Goal: Task Accomplishment & Management: Complete application form

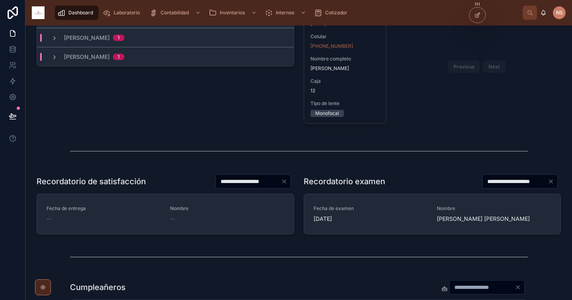
scroll to position [207, 0]
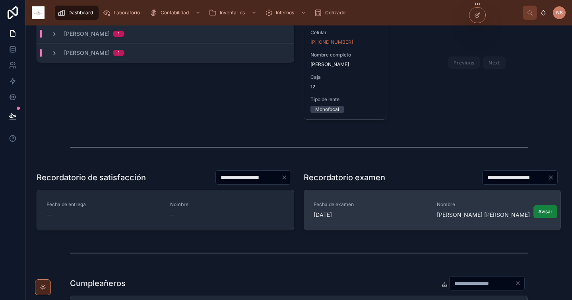
click at [540, 215] on button "Avisar" at bounding box center [545, 211] width 24 height 13
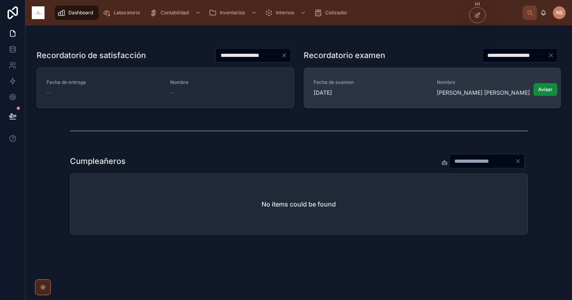
scroll to position [331, 0]
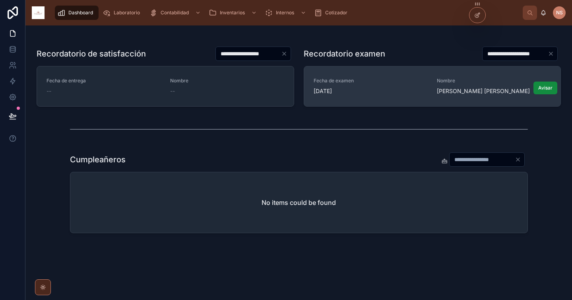
click at [471, 159] on input "*" at bounding box center [481, 159] width 65 height 11
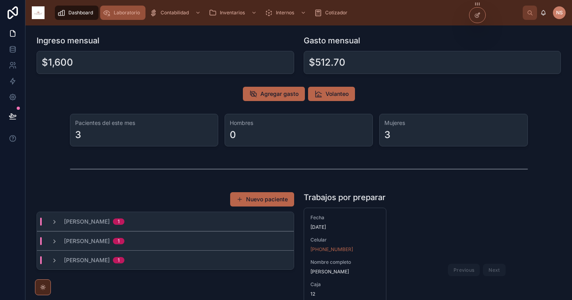
type input "**"
click at [129, 19] on div "Laboratorio" at bounding box center [122, 12] width 41 height 13
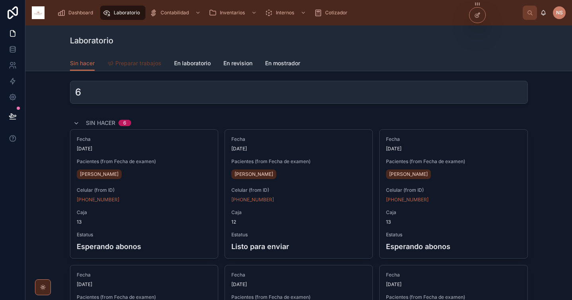
click at [130, 66] on span "Preparar trabajos" at bounding box center [138, 63] width 46 height 8
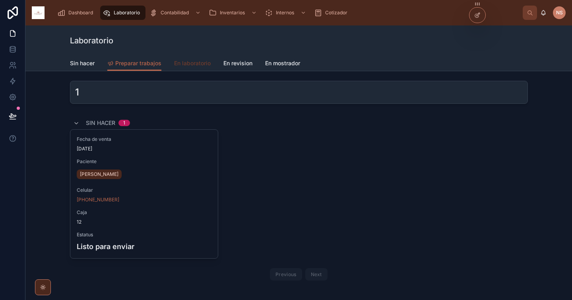
click at [202, 68] on link "En laboratorio" at bounding box center [192, 64] width 37 height 16
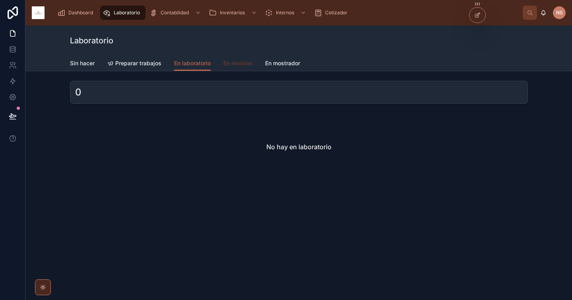
click at [244, 68] on link "En revision" at bounding box center [237, 64] width 29 height 16
click at [283, 66] on span "En mostrador" at bounding box center [282, 63] width 35 height 8
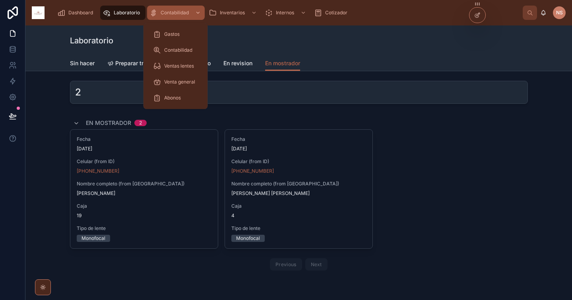
click at [183, 9] on div "Contabilidad" at bounding box center [175, 12] width 53 height 13
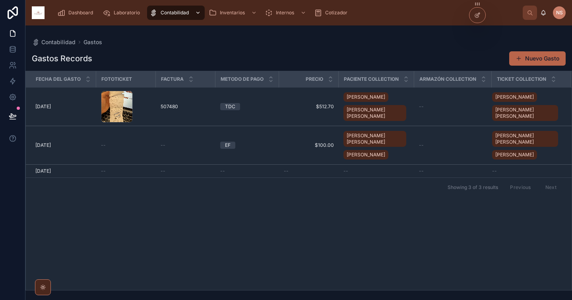
click at [184, 14] on span "Contabilidad" at bounding box center [174, 13] width 28 height 6
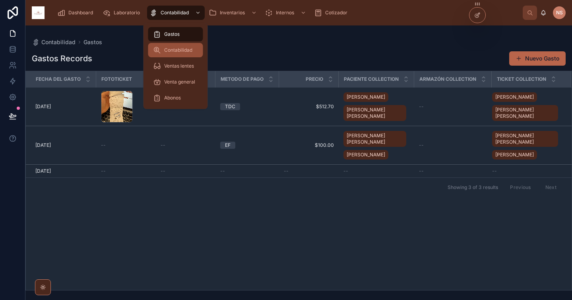
click at [191, 50] on span "Contabilidad" at bounding box center [178, 50] width 28 height 6
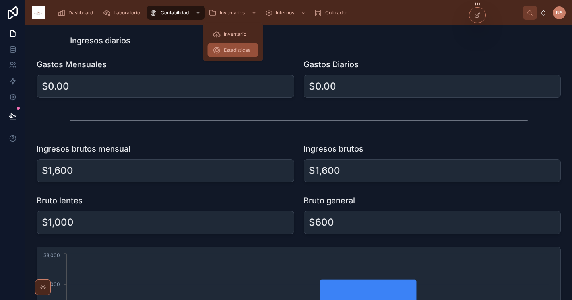
click at [236, 55] on div "Estadisticas" at bounding box center [233, 50] width 41 height 13
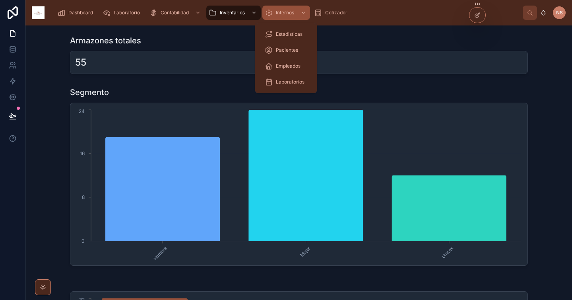
click at [289, 17] on div "Internos" at bounding box center [286, 12] width 43 height 13
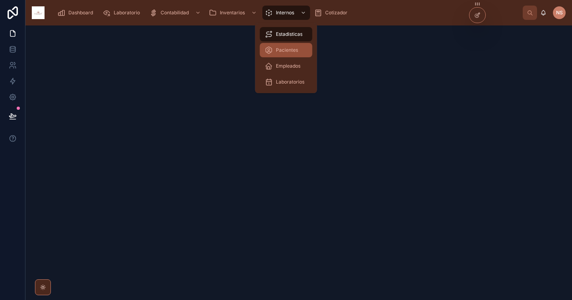
click at [287, 50] on span "Pacientes" at bounding box center [287, 50] width 22 height 6
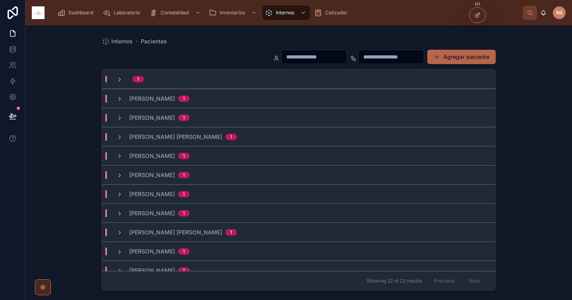
click at [175, 99] on span "[PERSON_NAME]" at bounding box center [152, 99] width 46 height 8
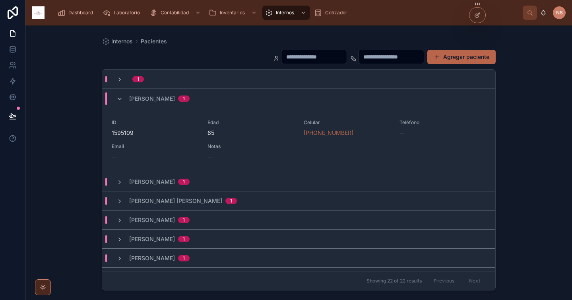
click at [175, 99] on span "[PERSON_NAME]" at bounding box center [152, 99] width 46 height 8
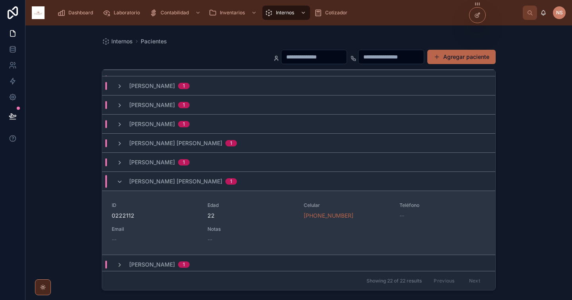
scroll to position [263, 0]
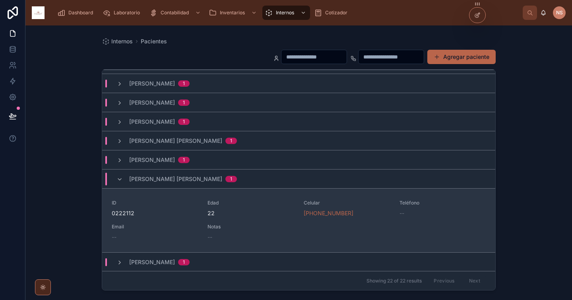
click at [194, 215] on span "0222112" at bounding box center [155, 213] width 86 height 8
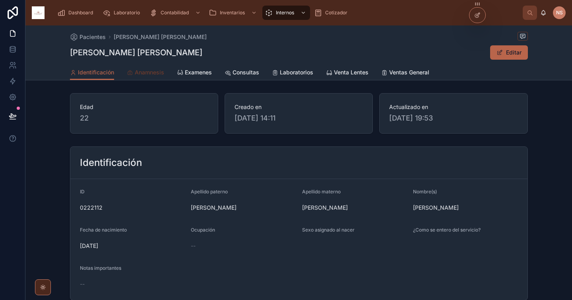
click at [151, 72] on span "Anamnesis" at bounding box center [149, 72] width 29 height 8
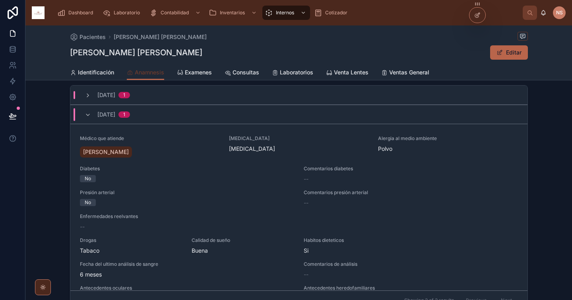
scroll to position [28, 0]
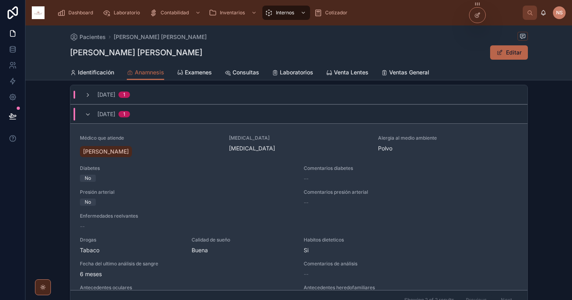
click at [466, 198] on div "--" at bounding box center [411, 202] width 214 height 8
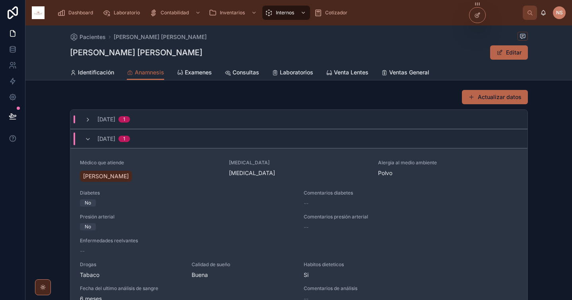
scroll to position [3, 0]
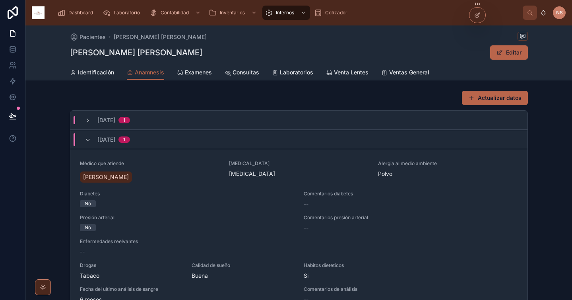
click at [147, 119] on div "[DATE] 1" at bounding box center [298, 119] width 457 height 19
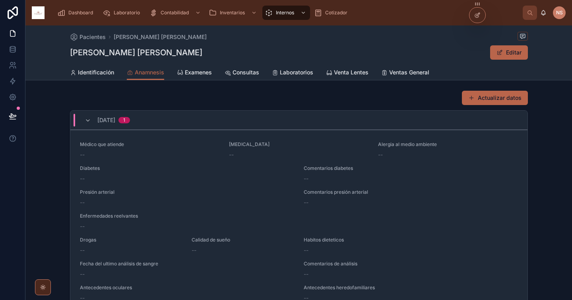
click at [147, 119] on div "[DATE] 1" at bounding box center [298, 119] width 457 height 19
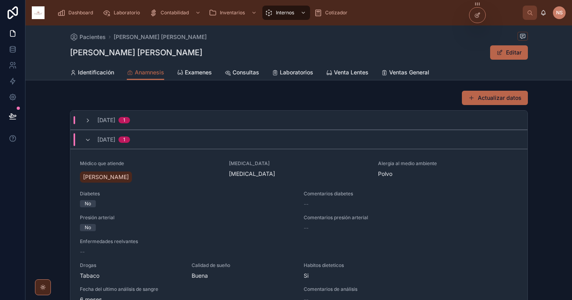
click at [147, 140] on div "[DATE] 1" at bounding box center [298, 139] width 457 height 19
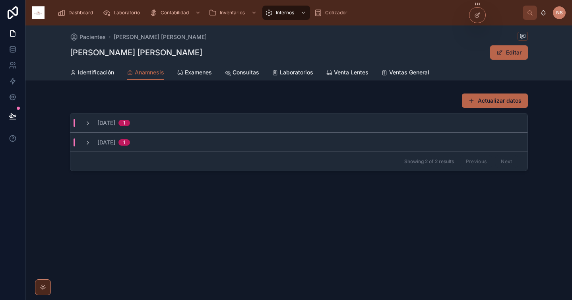
scroll to position [0, 0]
click at [190, 74] on span "Examenes" at bounding box center [198, 72] width 27 height 8
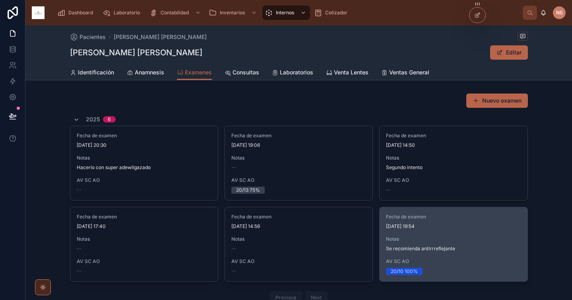
click at [466, 236] on span "Notas" at bounding box center [453, 239] width 135 height 6
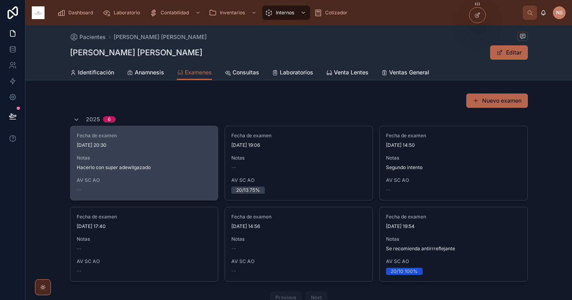
click at [181, 180] on span "AV SC AO" at bounding box center [144, 180] width 135 height 6
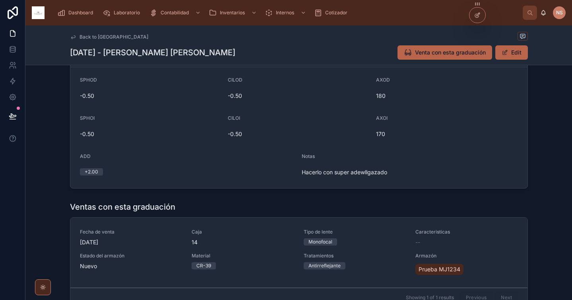
scroll to position [233, 0]
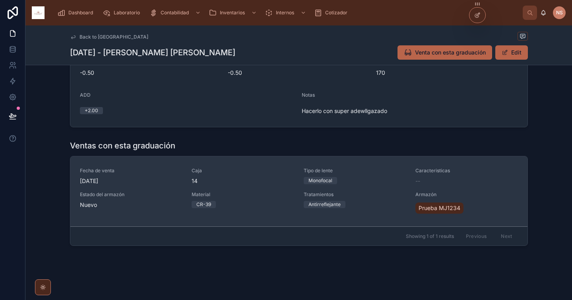
click at [244, 176] on div "Caja 14" at bounding box center [242, 175] width 102 height 17
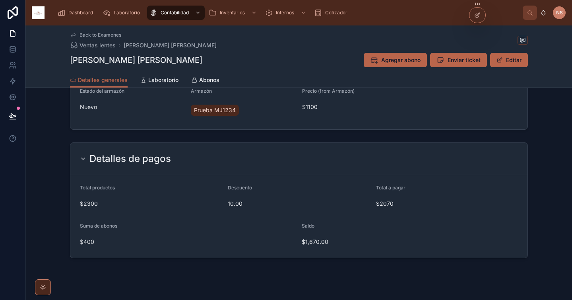
scroll to position [424, 0]
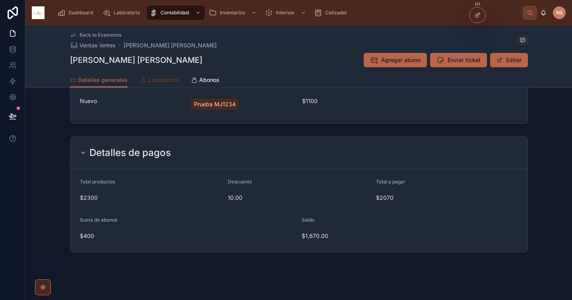
click at [170, 80] on span "Laboratorio" at bounding box center [163, 80] width 30 height 8
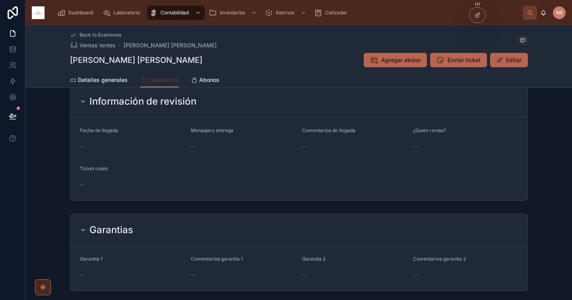
scroll to position [313, 0]
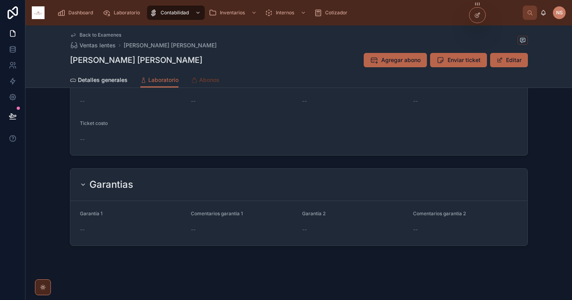
click at [209, 78] on span "Abonos" at bounding box center [209, 80] width 20 height 8
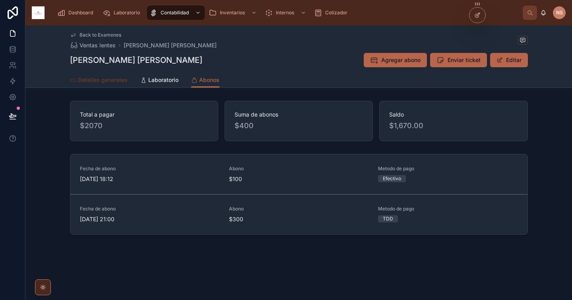
click at [95, 77] on span "Detalles generales" at bounding box center [103, 80] width 50 height 8
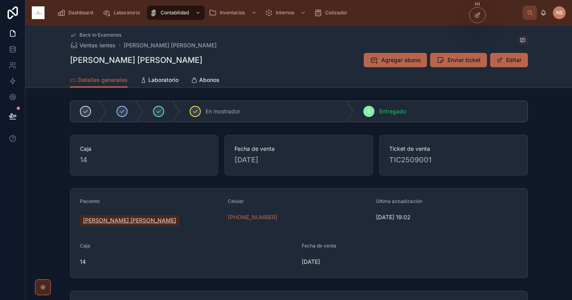
click at [136, 222] on span "[PERSON_NAME] [PERSON_NAME]" at bounding box center [129, 220] width 93 height 8
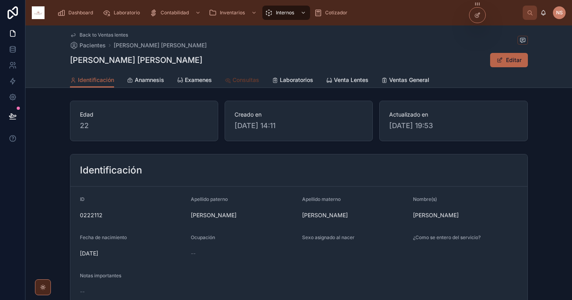
click at [236, 77] on span "Consultas" at bounding box center [245, 80] width 27 height 8
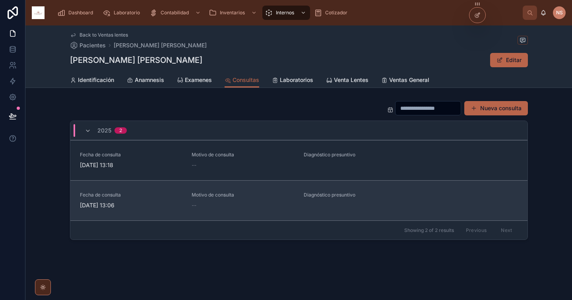
click at [284, 202] on div "--" at bounding box center [242, 205] width 102 height 8
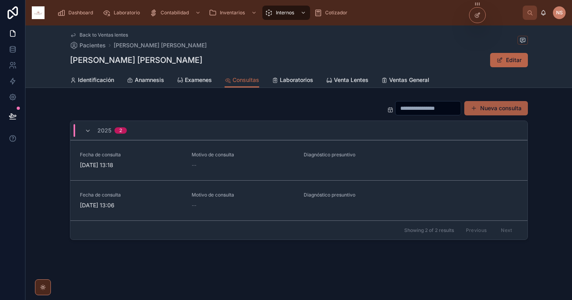
click at [514, 115] on div "Nueva consulta" at bounding box center [454, 108] width 147 height 15
click at [506, 111] on button "Nueva consulta" at bounding box center [496, 108] width 64 height 14
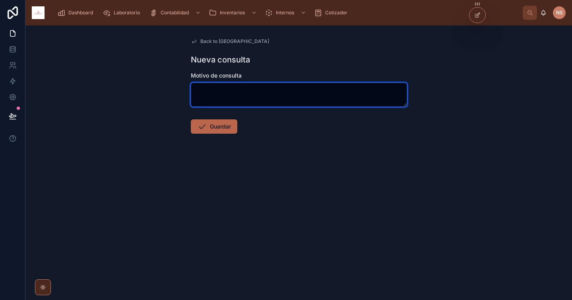
click at [315, 102] on textarea at bounding box center [299, 95] width 216 height 24
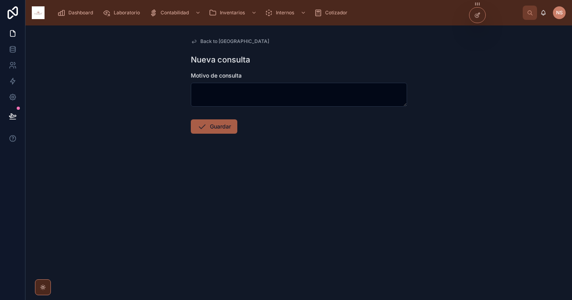
click at [222, 129] on button "Guardar" at bounding box center [214, 126] width 46 height 14
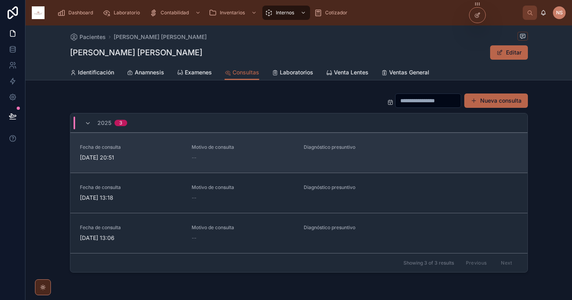
click at [258, 163] on link "Fecha de consulta [DATE] 20:51 Motivo de consulta -- Diagnóstico presuntivo" at bounding box center [298, 152] width 457 height 40
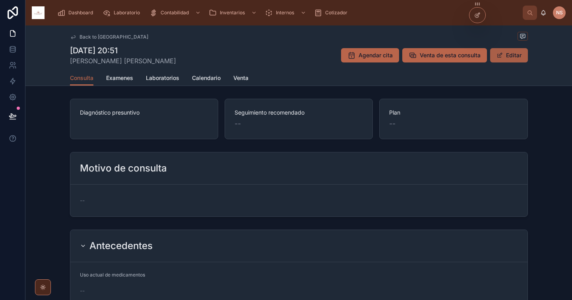
click at [506, 60] on button "Editar" at bounding box center [509, 55] width 38 height 14
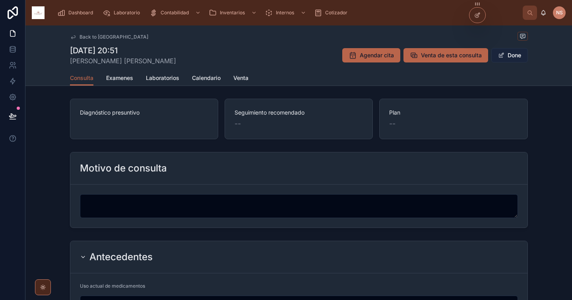
click at [515, 56] on button "Done" at bounding box center [509, 55] width 37 height 14
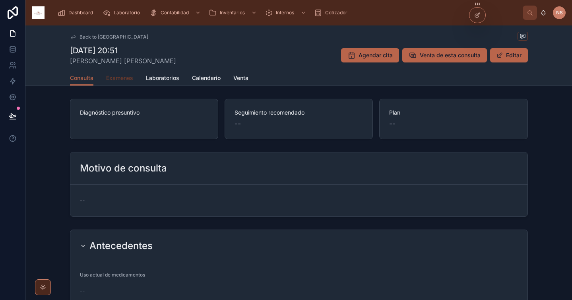
click at [125, 76] on span "Examenes" at bounding box center [119, 78] width 27 height 8
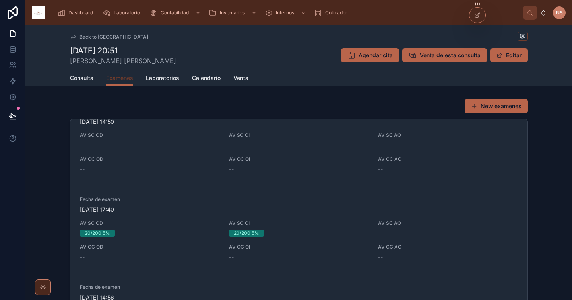
scroll to position [199, 0]
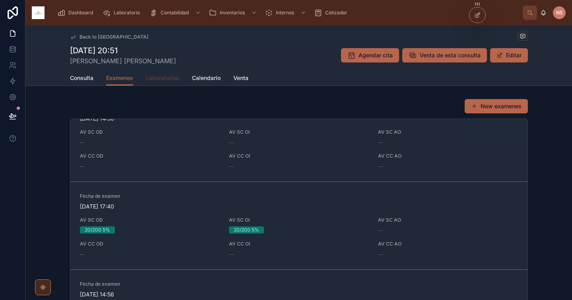
click at [168, 79] on span "Laboratorios" at bounding box center [162, 78] width 33 height 8
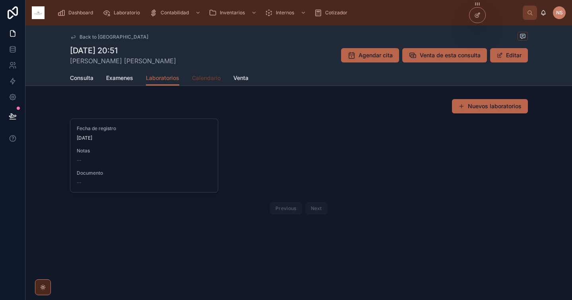
click at [218, 79] on span "Calendario" at bounding box center [206, 78] width 29 height 8
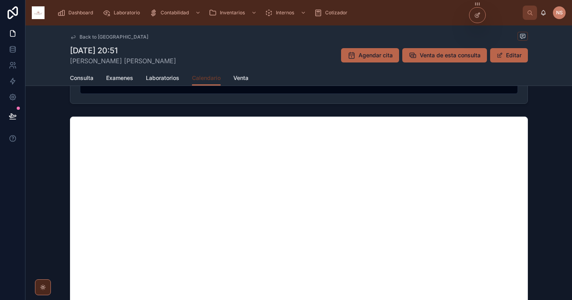
scroll to position [10, 0]
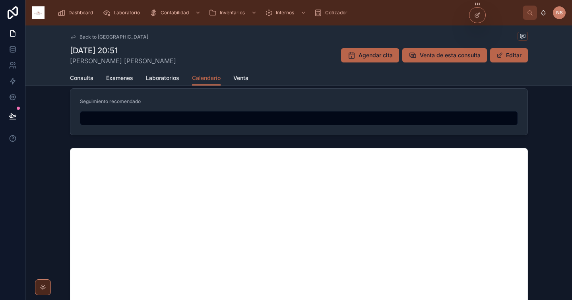
click at [169, 119] on input "text" at bounding box center [298, 117] width 437 height 11
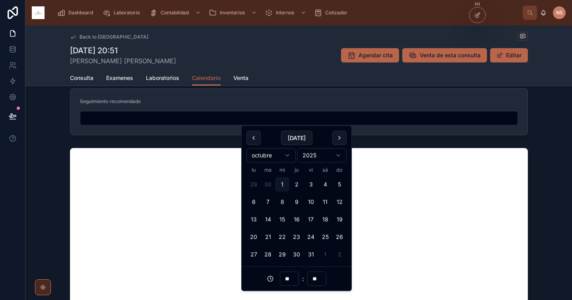
click at [543, 145] on div at bounding box center [298, 261] width 546 height 232
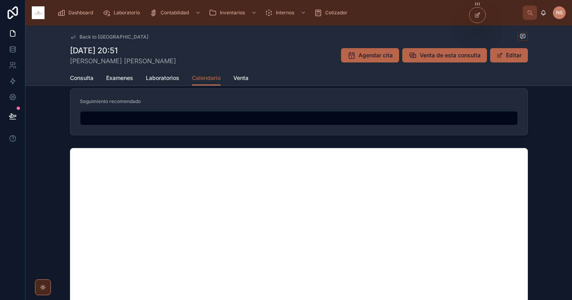
scroll to position [0, 0]
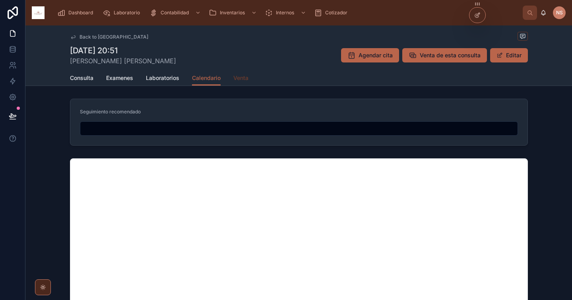
click at [239, 77] on span "Venta" at bounding box center [240, 78] width 15 height 8
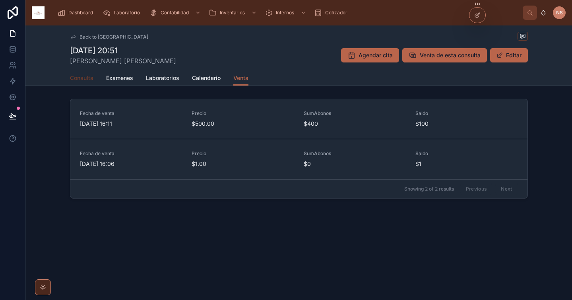
click at [85, 74] on span "Consulta" at bounding box center [81, 78] width 23 height 8
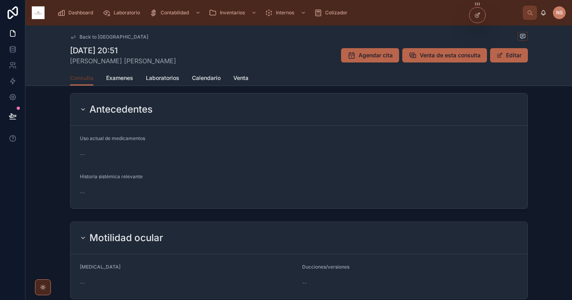
scroll to position [177, 0]
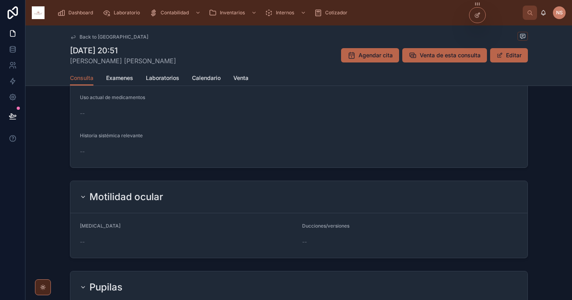
click at [99, 41] on div "Back to [GEOGRAPHIC_DATA]" at bounding box center [299, 37] width 458 height 10
click at [93, 38] on span "Back to [GEOGRAPHIC_DATA]" at bounding box center [113, 37] width 69 height 6
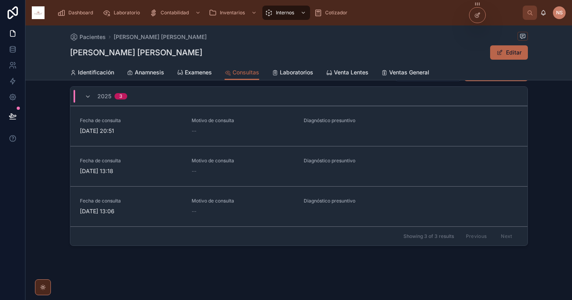
scroll to position [27, 0]
click at [292, 74] on span "Laboratorios" at bounding box center [296, 72] width 33 height 8
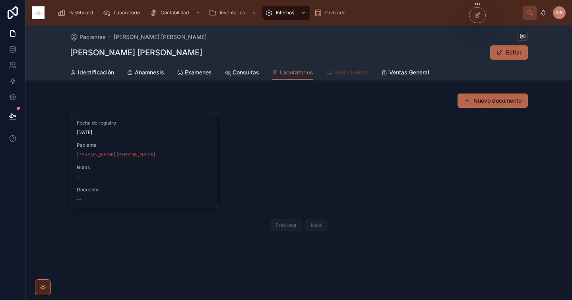
click at [358, 77] on link "Venta Lentes" at bounding box center [347, 73] width 43 height 16
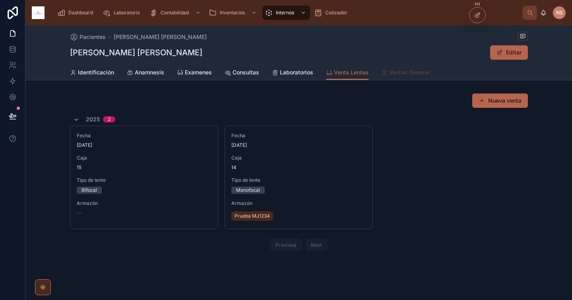
click at [416, 73] on span "Ventas General" at bounding box center [409, 72] width 40 height 8
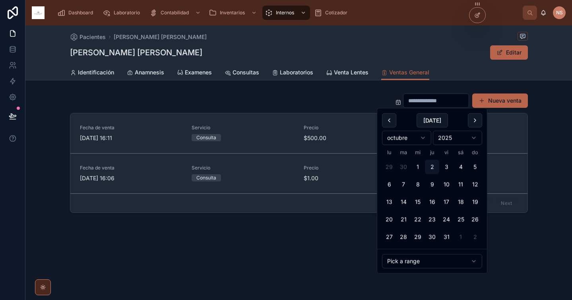
click at [284, 90] on div "Nueva venta Fecha de venta [DATE] 16:11 Servicio Consulta Precio $500.00 Saldo …" at bounding box center [298, 153] width 546 height 126
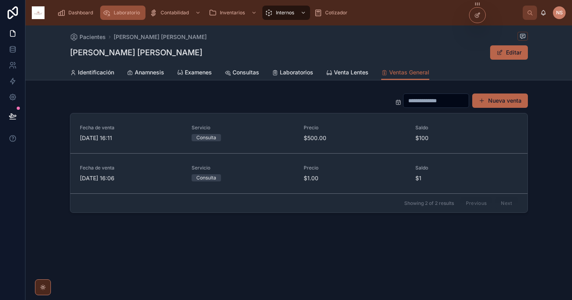
click at [122, 15] on span "Laboratorio" at bounding box center [127, 13] width 26 height 6
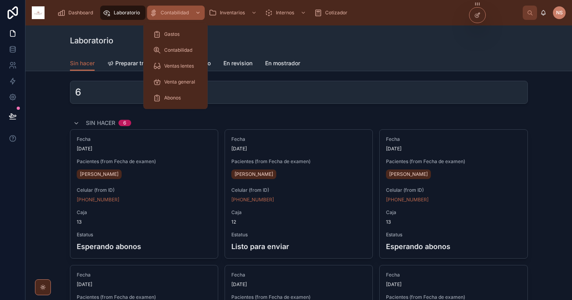
click at [173, 14] on span "Contabilidad" at bounding box center [174, 13] width 28 height 6
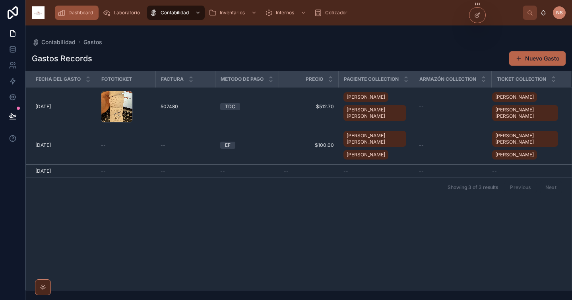
click at [72, 12] on span "Dashboard" at bounding box center [80, 13] width 25 height 6
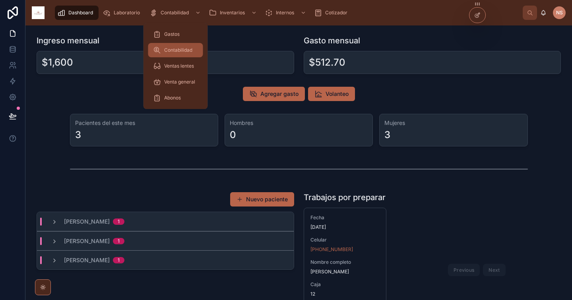
click at [189, 48] on span "Contabilidad" at bounding box center [178, 50] width 28 height 6
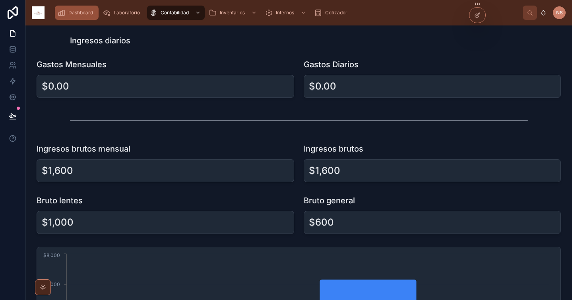
click at [69, 10] on span "Dashboard" at bounding box center [80, 13] width 25 height 6
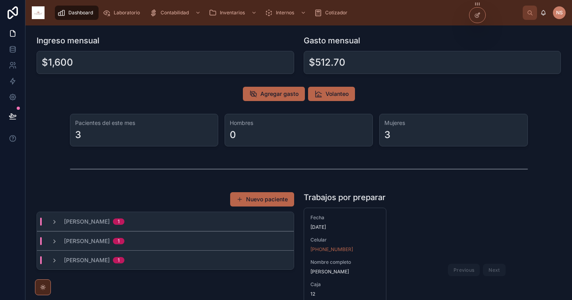
click at [546, 137] on div "Pacientes del este mes 3 Hombres 0 Mujeres 3" at bounding box center [299, 129] width 534 height 39
